Goal: Task Accomplishment & Management: Use online tool/utility

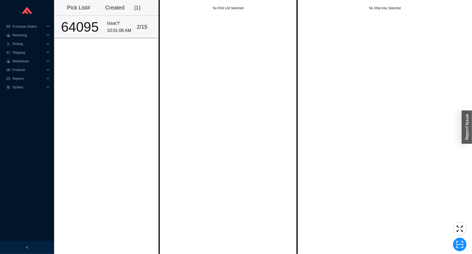
click at [145, 27] on div "2 / 15" at bounding box center [146, 26] width 19 height 9
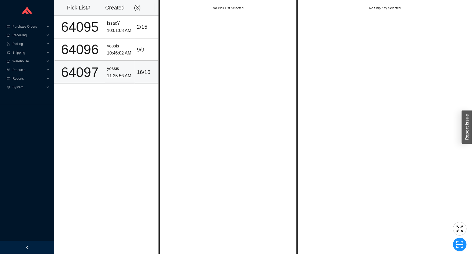
click at [118, 70] on div "yossis" at bounding box center [119, 68] width 25 height 7
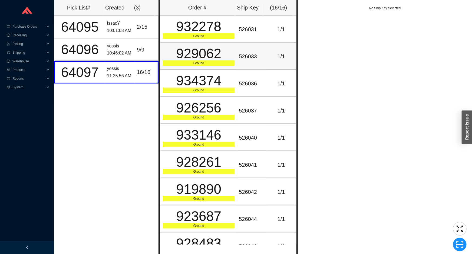
click at [214, 56] on div "929062" at bounding box center [199, 54] width 72 height 14
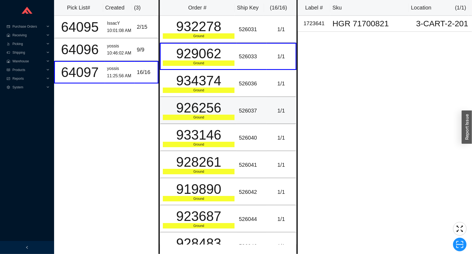
click at [227, 106] on div "926256" at bounding box center [199, 108] width 72 height 14
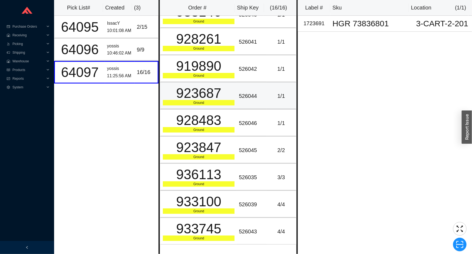
click at [221, 116] on div "928483" at bounding box center [199, 120] width 72 height 14
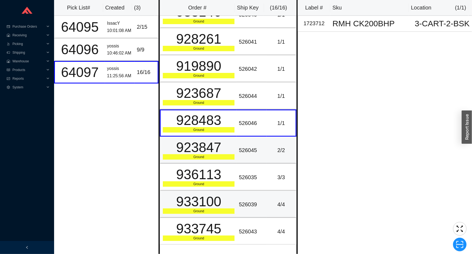
scroll to position [202, 0]
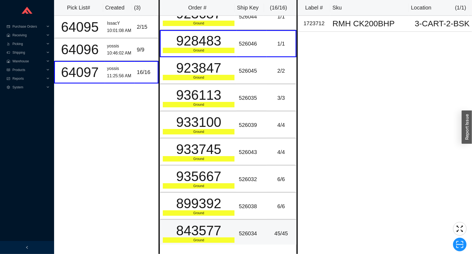
click at [227, 224] on div "843577" at bounding box center [199, 231] width 72 height 14
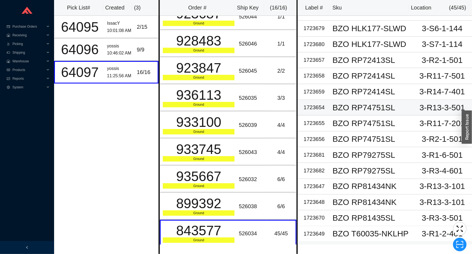
scroll to position [271, 0]
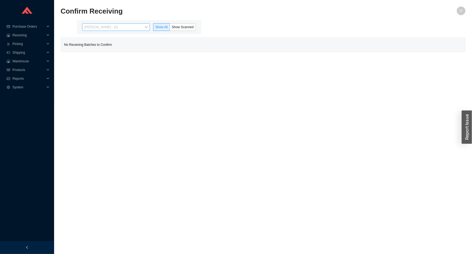
drag, startPoint x: 112, startPoint y: 28, endPoint x: 105, endPoint y: 51, distance: 24.1
click at [112, 29] on span "[PERSON_NAME] - (0)" at bounding box center [115, 27] width 63 height 7
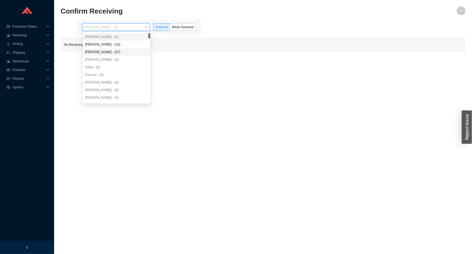
click at [105, 53] on div "Yossi Siff - (57)" at bounding box center [116, 52] width 63 height 5
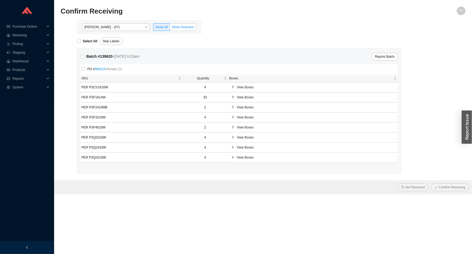
click at [192, 29] on label "Show Scanned" at bounding box center [183, 27] width 26 height 8
click at [170, 28] on input "Show Scanned" at bounding box center [170, 28] width 0 height 0
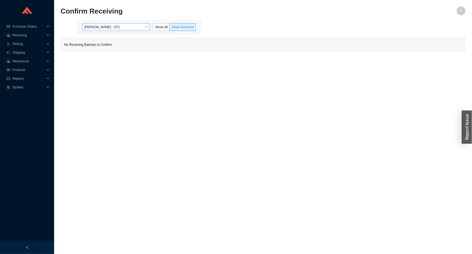
drag, startPoint x: 149, startPoint y: 30, endPoint x: 143, endPoint y: 27, distance: 6.3
click at [146, 28] on div "Yossi Siff - (57)" at bounding box center [116, 27] width 68 height 8
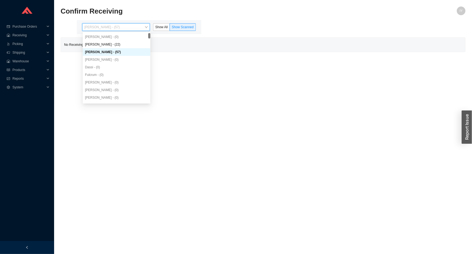
drag, startPoint x: 128, startPoint y: 38, endPoint x: 126, endPoint y: 44, distance: 6.1
click at [127, 43] on div "Issac Yoselovsky - (0) Angel Negron - (22) Yossi Siff - (57) Aron - (0) Dassi -…" at bounding box center [117, 74] width 68 height 83
click at [125, 46] on div "Angel Negron - (22)" at bounding box center [116, 44] width 63 height 5
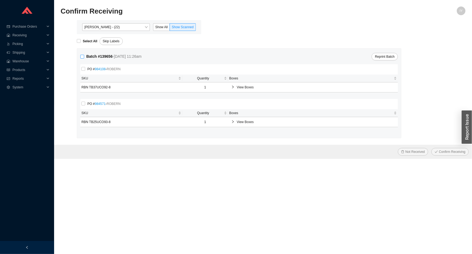
click at [81, 56] on input "Batch # 139656 - 8/26/25 11:26am" at bounding box center [82, 57] width 4 height 4
checkbox input "true"
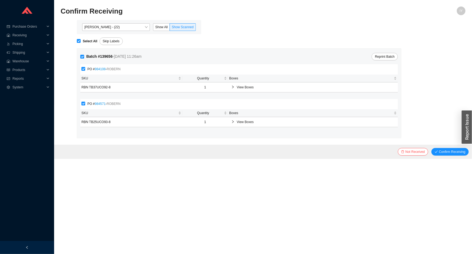
click at [432, 148] on button "Confirm Receiving" at bounding box center [450, 152] width 37 height 8
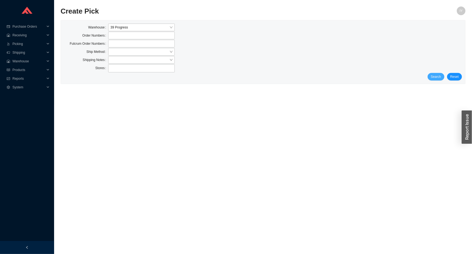
click at [440, 79] on span "Search" at bounding box center [436, 76] width 10 height 5
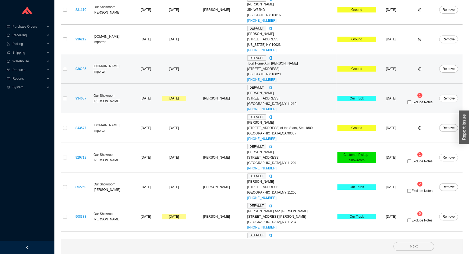
scroll to position [253, 0]
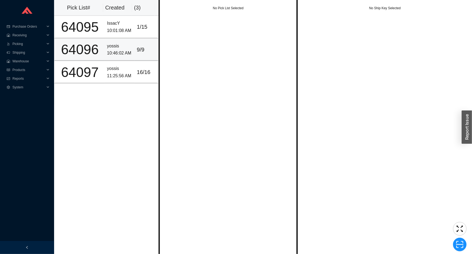
click at [125, 52] on div "10:46:02 AM" at bounding box center [119, 53] width 25 height 7
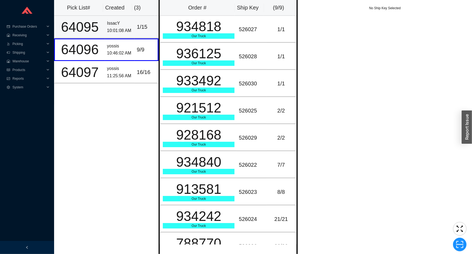
click at [151, 26] on div "1 / 15" at bounding box center [146, 26] width 19 height 9
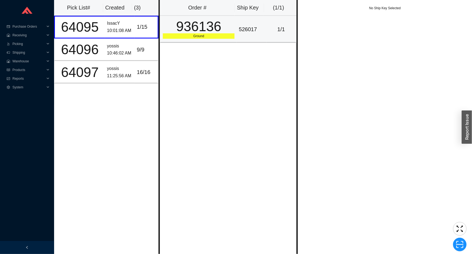
click at [286, 29] on div "1 / 1" at bounding box center [281, 29] width 25 height 9
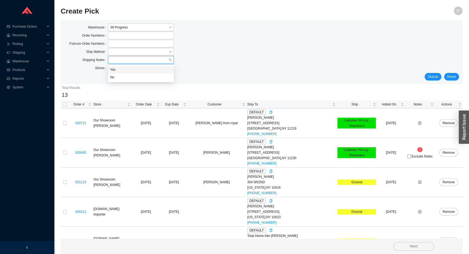
click at [139, 57] on input "search" at bounding box center [139, 59] width 58 height 7
click at [141, 53] on input "search" at bounding box center [139, 51] width 58 height 7
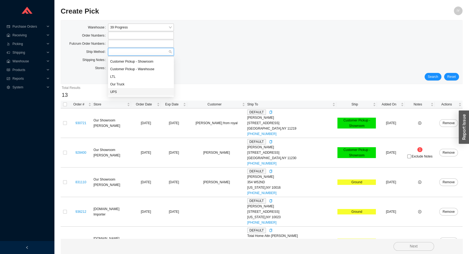
click at [136, 94] on div "UPS" at bounding box center [140, 91] width 61 height 5
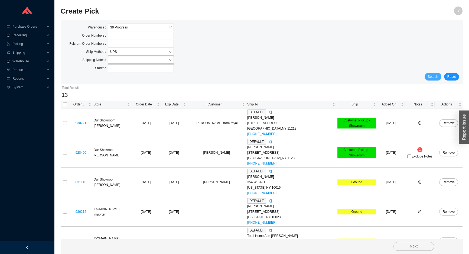
click at [432, 75] on span "Search" at bounding box center [433, 76] width 10 height 5
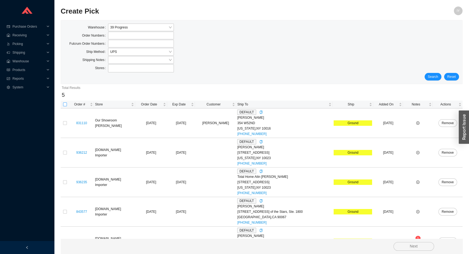
click at [65, 105] on input "checkbox" at bounding box center [65, 104] width 4 height 4
checkbox input "true"
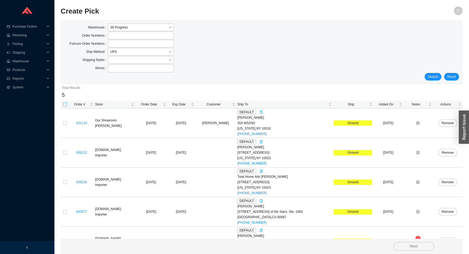
checkbox input "true"
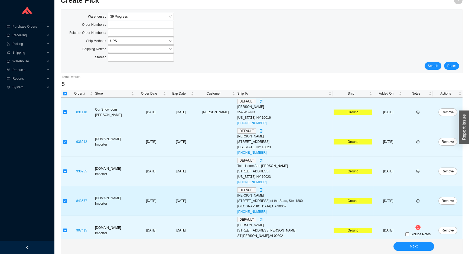
scroll to position [17, 0]
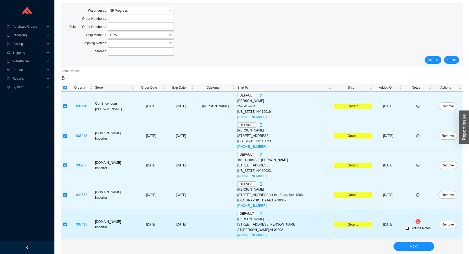
click at [405, 227] on input "Exclude Notes" at bounding box center [407, 228] width 4 height 4
checkbox input "true"
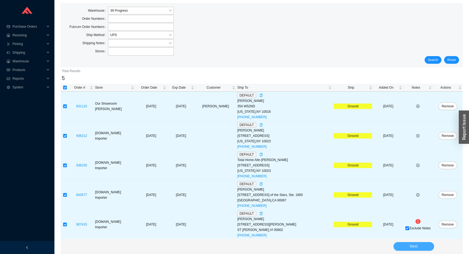
click at [407, 246] on button "Next" at bounding box center [413, 246] width 41 height 9
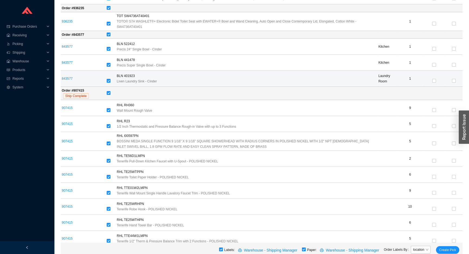
scroll to position [165, 0]
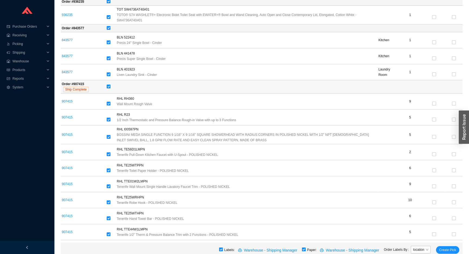
click at [109, 87] on input "checkbox" at bounding box center [109, 86] width 4 height 4
checkbox input "false"
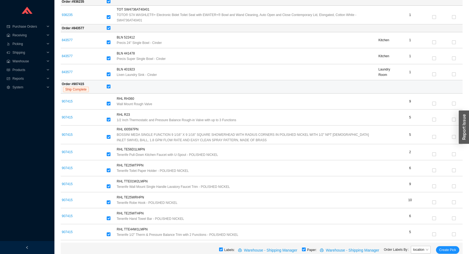
checkbox input "false"
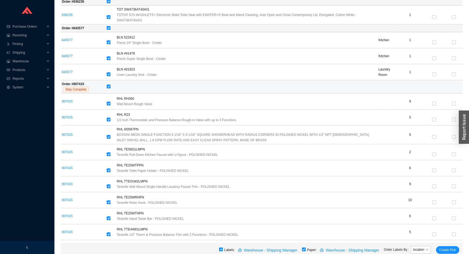
checkbox input "false"
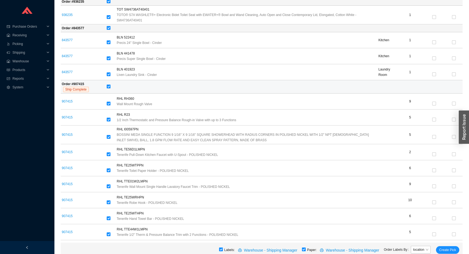
checkbox input "false"
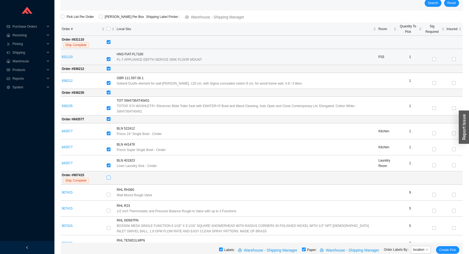
scroll to position [7, 0]
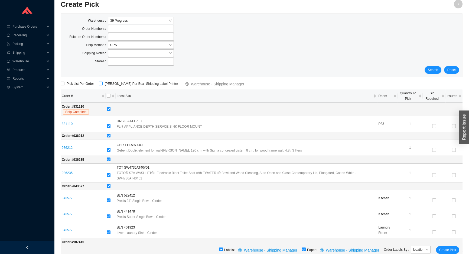
click at [99, 82] on input "ShipKey Per Box" at bounding box center [101, 83] width 4 height 4
checkbox input "true"
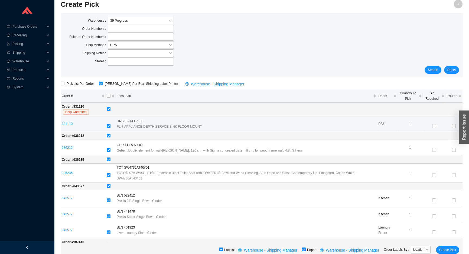
click at [109, 126] on input "checkbox" at bounding box center [109, 126] width 4 height 4
checkbox input "false"
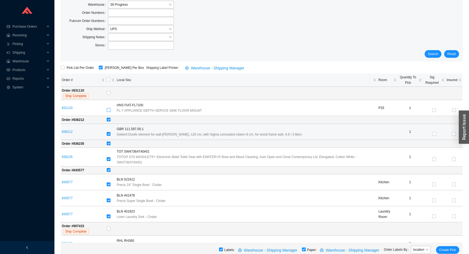
scroll to position [31, 0]
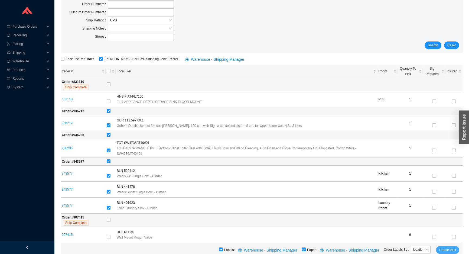
click at [448, 249] on span "Create Pick" at bounding box center [447, 249] width 17 height 5
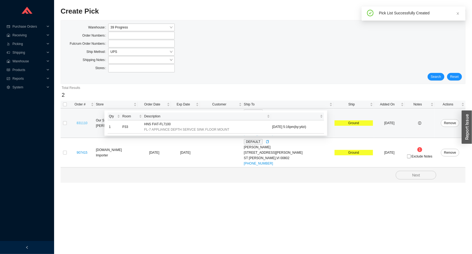
click at [87, 122] on link "831110" at bounding box center [82, 123] width 11 height 4
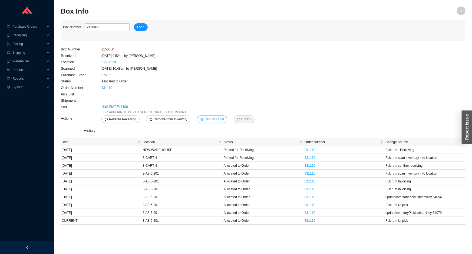
click at [207, 119] on span "Reprint Label" at bounding box center [214, 118] width 19 height 5
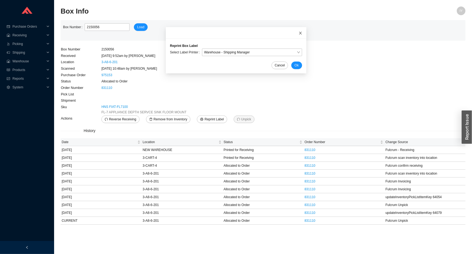
click at [299, 33] on icon "close" at bounding box center [300, 33] width 3 height 3
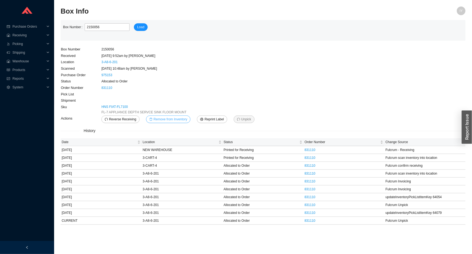
click at [171, 120] on span "Remove from Inventory" at bounding box center [171, 118] width 34 height 5
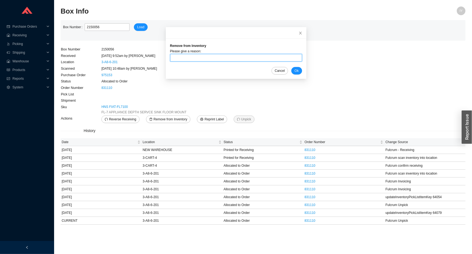
click at [211, 58] on input "text" at bounding box center [236, 58] width 132 height 8
type input "dammaged"
click at [295, 71] on span "Ok" at bounding box center [297, 70] width 4 height 5
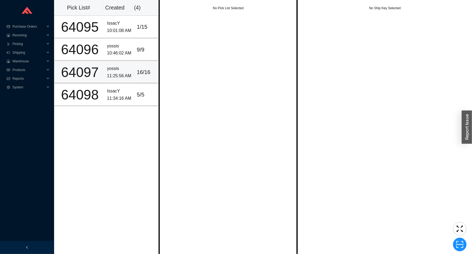
click at [115, 70] on div "yossis" at bounding box center [119, 68] width 25 height 7
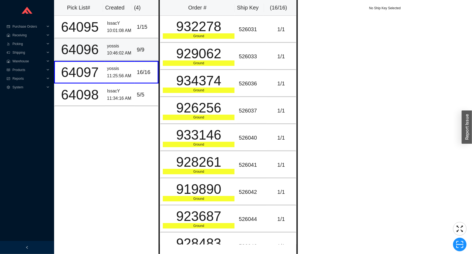
click at [135, 46] on td "9 / 9" at bounding box center [147, 49] width 24 height 22
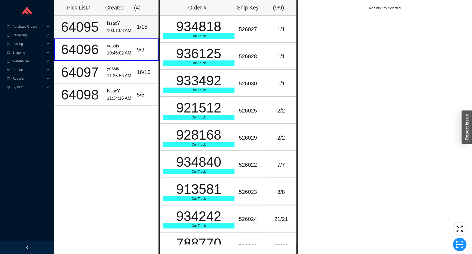
click at [142, 28] on div "1 / 15" at bounding box center [146, 26] width 19 height 9
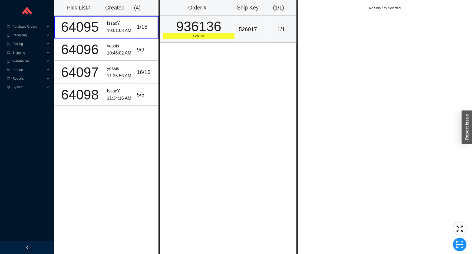
click at [178, 26] on div "936136" at bounding box center [199, 27] width 72 height 14
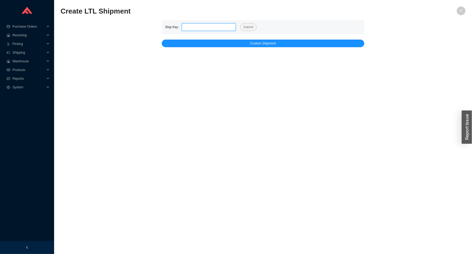
click at [214, 24] on input "tel" at bounding box center [209, 27] width 54 height 8
paste input "525954"
type input "525954"
click at [240, 23] on button "Submit" at bounding box center [248, 27] width 17 height 8
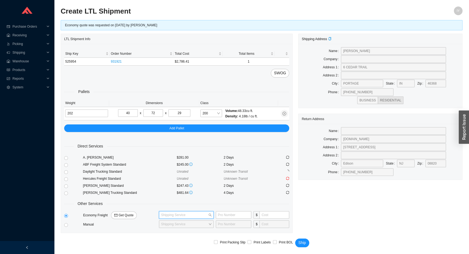
click at [169, 213] on input "search" at bounding box center [184, 214] width 47 height 7
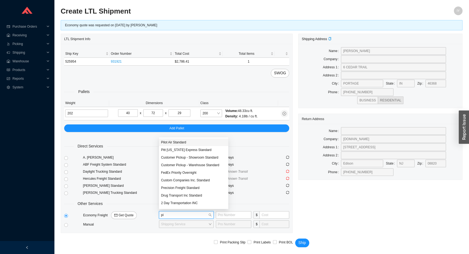
type input "pit"
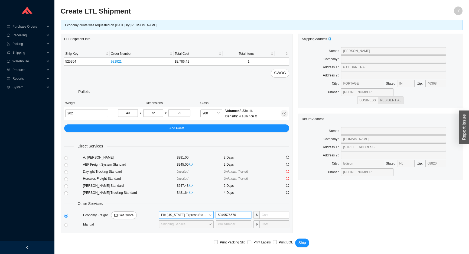
type input "5049576570"
type input "195"
click at [295, 238] on button "Ship" at bounding box center [302, 242] width 14 height 9
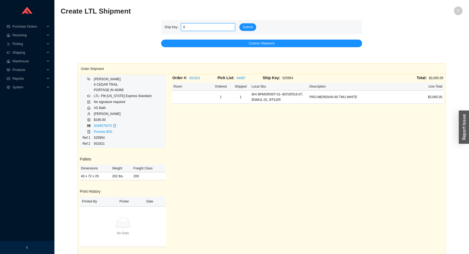
click at [222, 27] on input "0" at bounding box center [208, 27] width 54 height 8
paste input "525992"
type input "525992"
click at [239, 23] on button "Submit" at bounding box center [247, 27] width 17 height 8
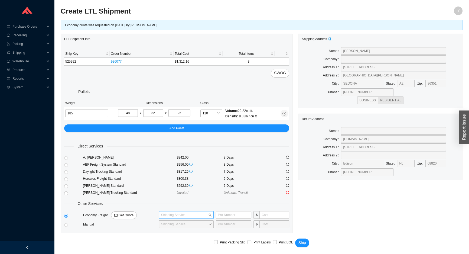
click at [167, 214] on input "search" at bounding box center [184, 214] width 47 height 7
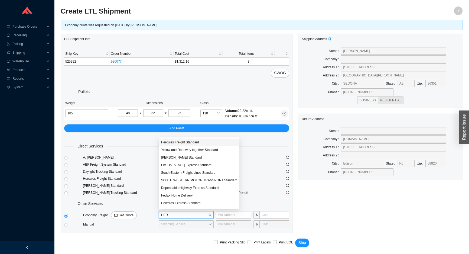
type input "HERC"
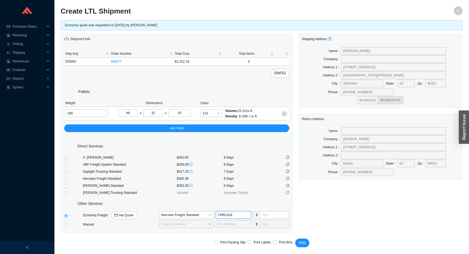
type input "74951424"
type input "250"
click at [299, 243] on span "Ship" at bounding box center [302, 242] width 8 height 6
